Goal: Information Seeking & Learning: Learn about a topic

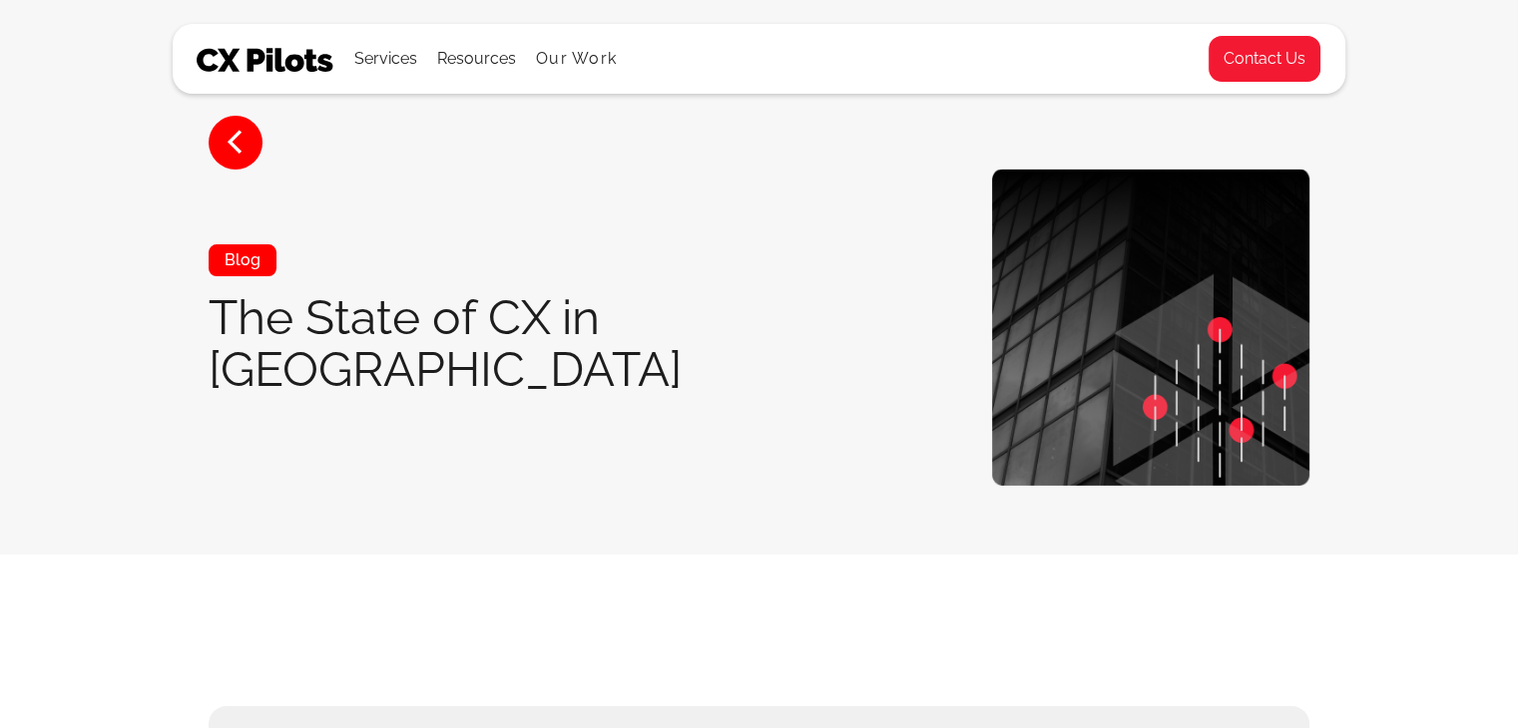
click at [843, 396] on div "< Blog The State of CX in Saudi Arabia" at bounding box center [759, 327] width 1173 height 317
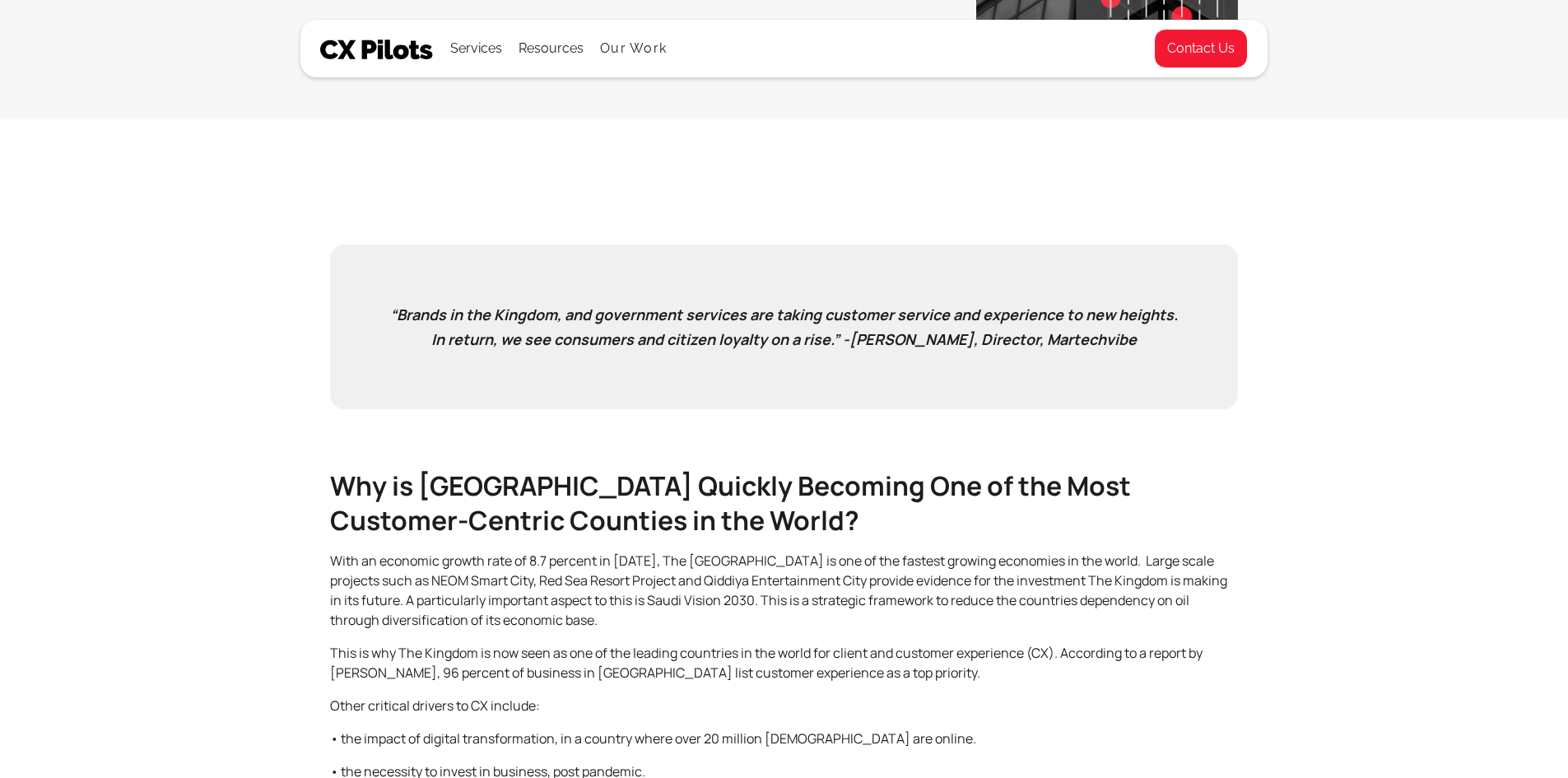
scroll to position [494, 0]
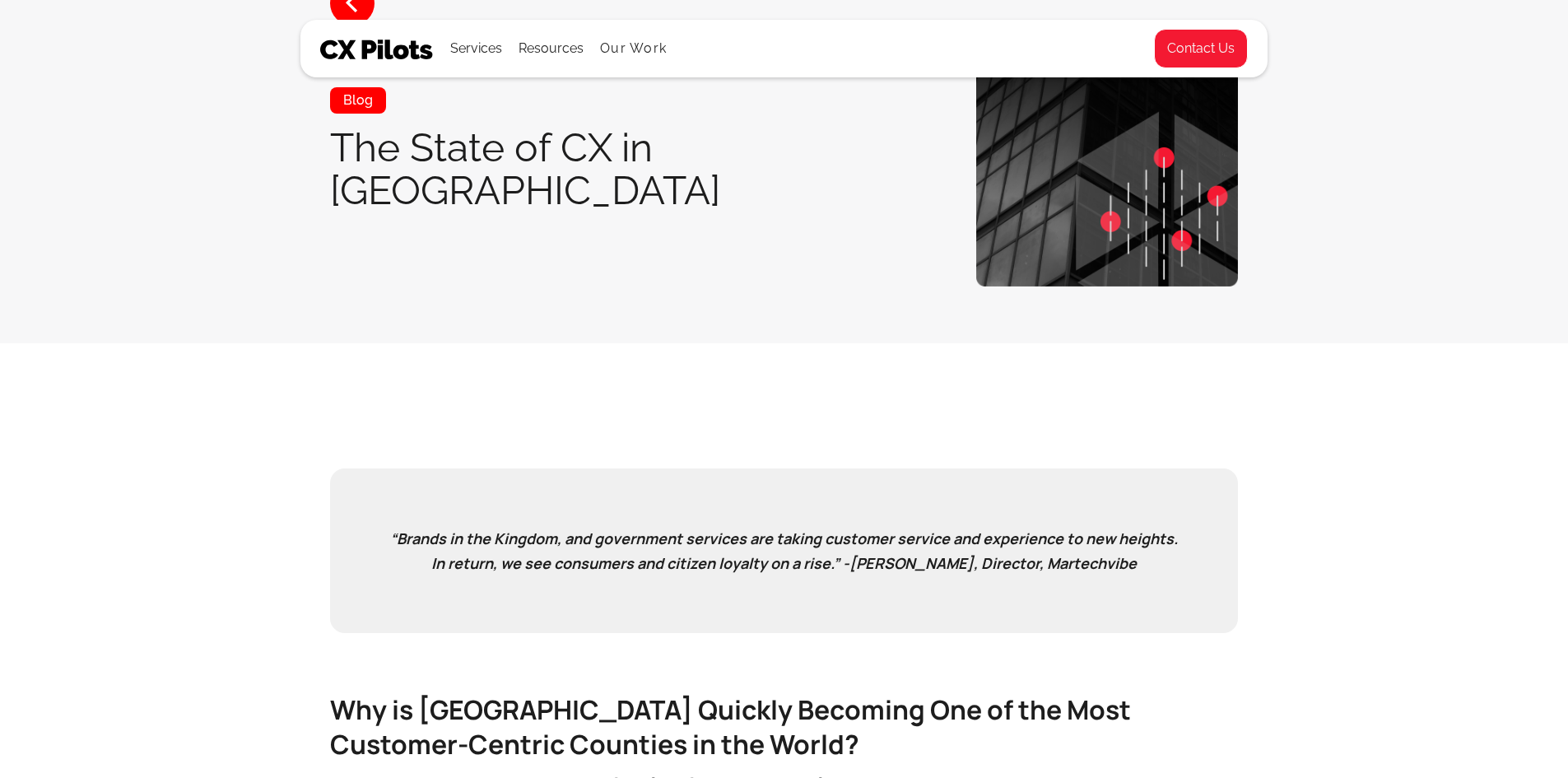
scroll to position [329, 0]
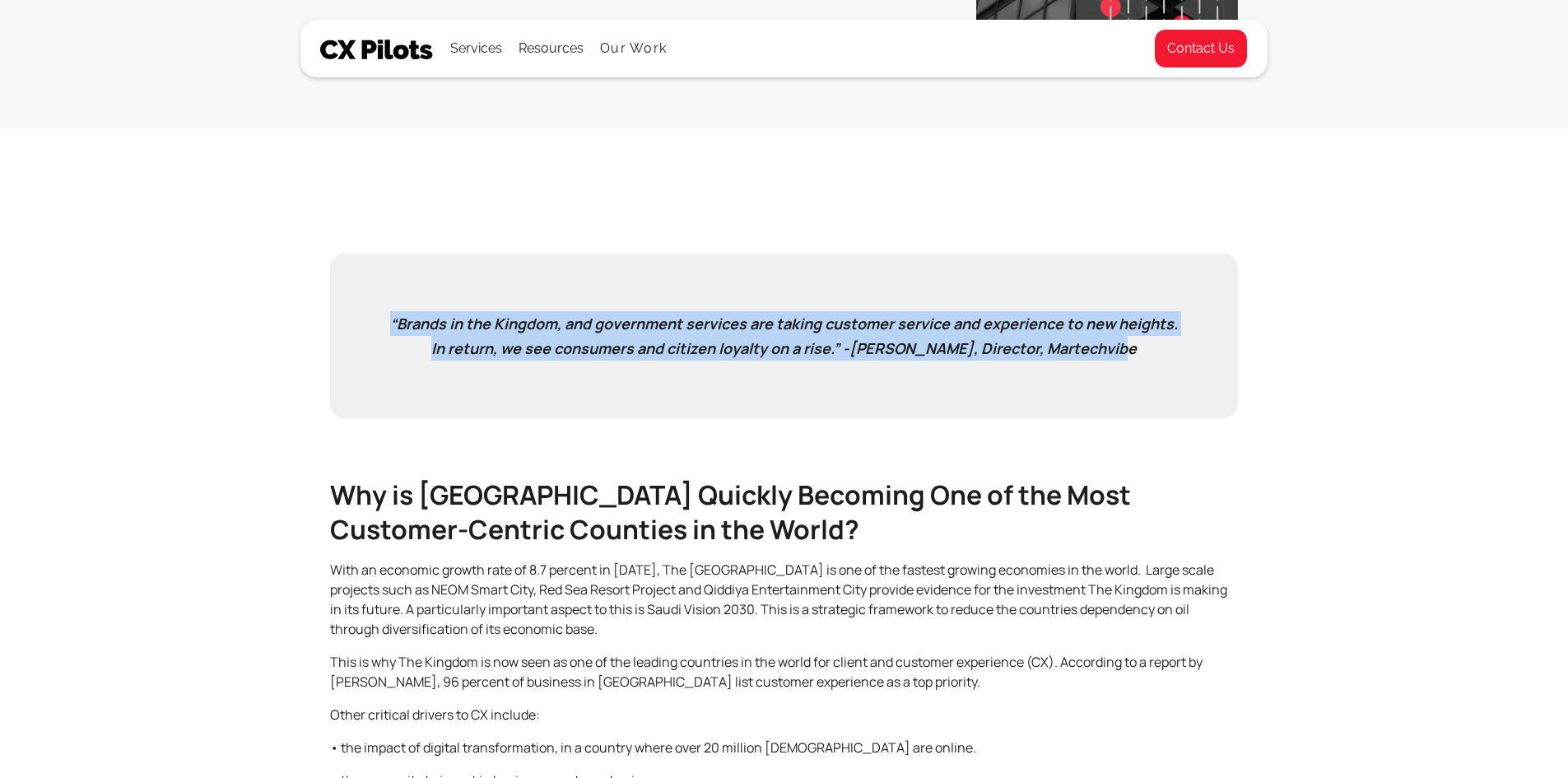
drag, startPoint x: 1015, startPoint y: 347, endPoint x: 380, endPoint y: 330, distance: 635.2
click at [380, 330] on blockquote "“Brands in the Kingdom, and government services are taking customer service and…" at bounding box center [784, 336] width 908 height 165
copy em "“Brands in the Kingdom, and government services are taking customer service and…"
